Goal: Transaction & Acquisition: Purchase product/service

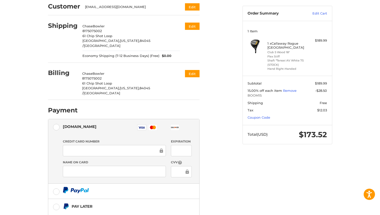
scroll to position [38, 0]
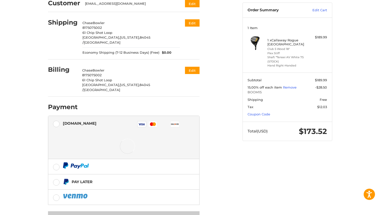
scroll to position [59, 0]
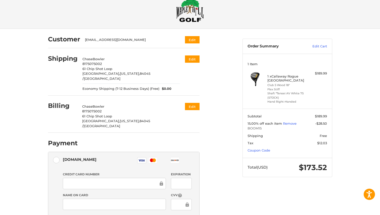
scroll to position [0, 0]
